Goal: Task Accomplishment & Management: Complete application form

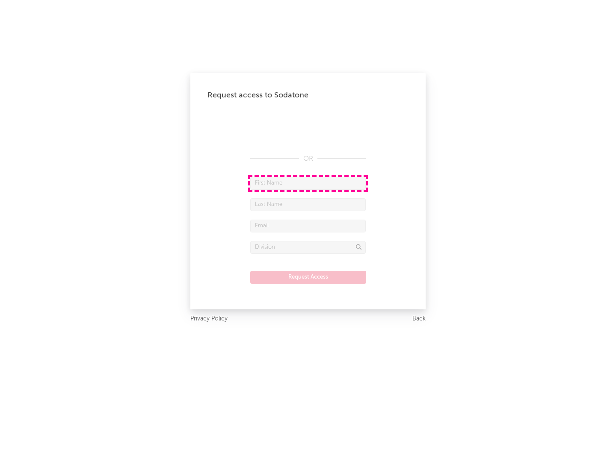
click at [308, 183] on input "text" at bounding box center [307, 183] width 115 height 13
type input "[PERSON_NAME]"
click at [308, 204] on input "text" at bounding box center [307, 204] width 115 height 13
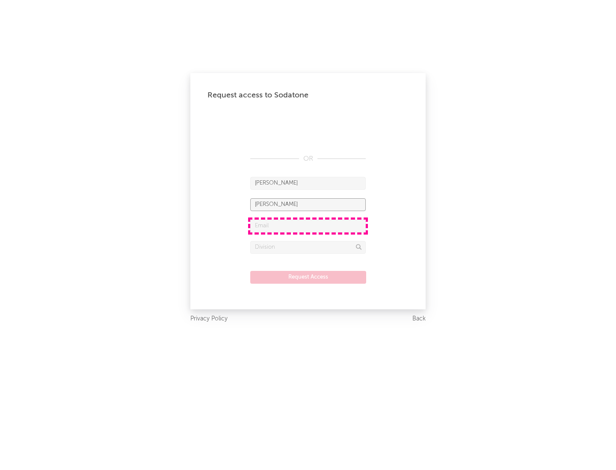
type input "[PERSON_NAME]"
click at [308, 226] on input "text" at bounding box center [307, 226] width 115 height 13
type input "[EMAIL_ADDRESS][DOMAIN_NAME]"
click at [308, 247] on input "text" at bounding box center [307, 247] width 115 height 13
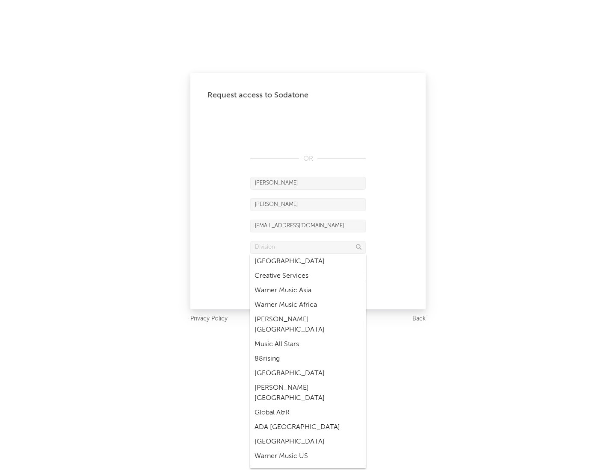
click at [305, 337] on div "Music All Stars" at bounding box center [307, 344] width 115 height 15
type input "Music All Stars"
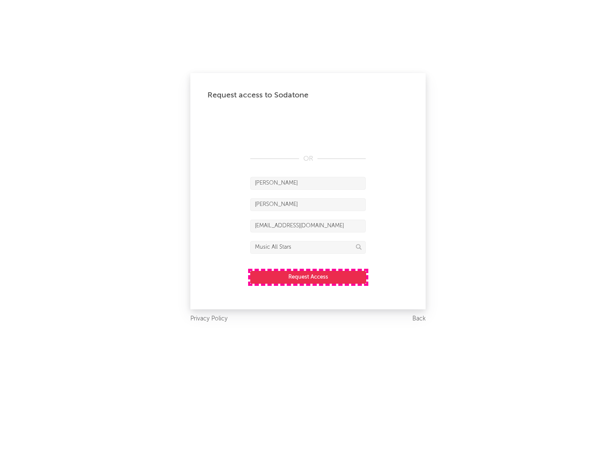
click at [308, 277] on button "Request Access" at bounding box center [308, 277] width 116 height 13
